Goal: Find contact information: Find contact information

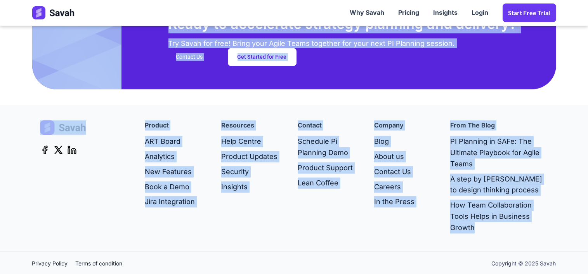
click at [295, 213] on div "Contact Schedule Pi Planning Demo Product Support Lean Coffee" at bounding box center [328, 177] width 76 height 115
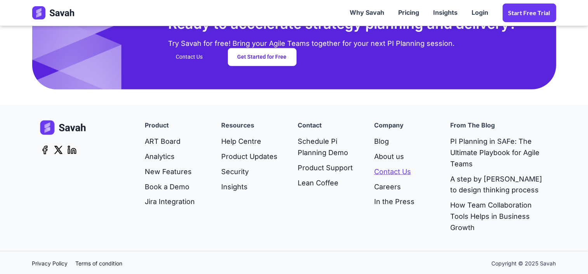
click at [392, 171] on link "Contact Us" at bounding box center [394, 171] width 40 height 15
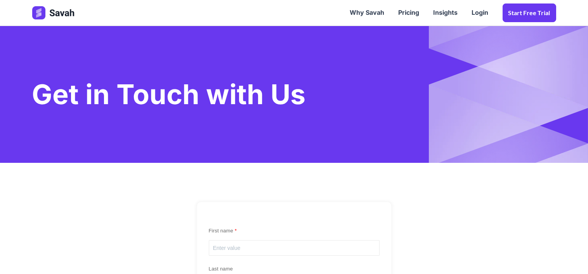
click at [66, 14] on img at bounding box center [53, 12] width 43 height 13
